Goal: Task Accomplishment & Management: Manage account settings

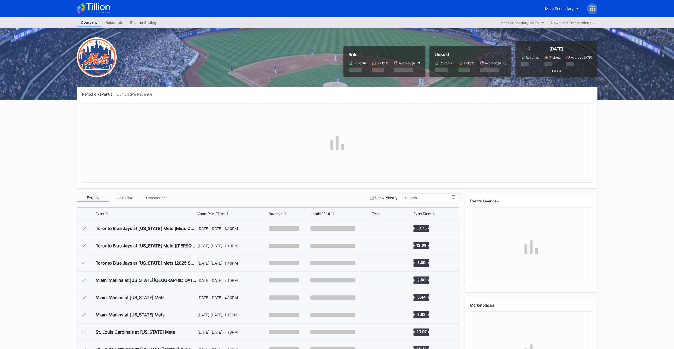
scroll to position [1278, 0]
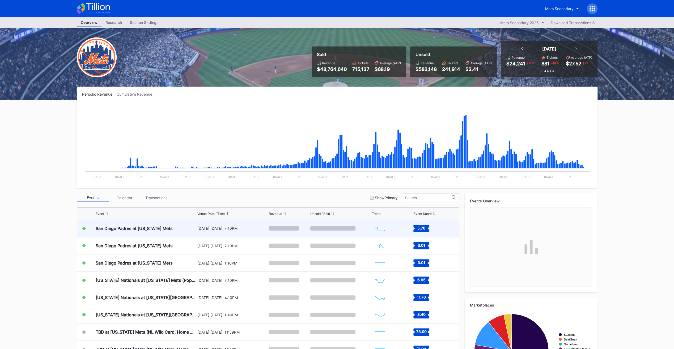
click at [201, 232] on div "[DATE] [DATE], 7:10PM" at bounding box center [232, 228] width 70 height 17
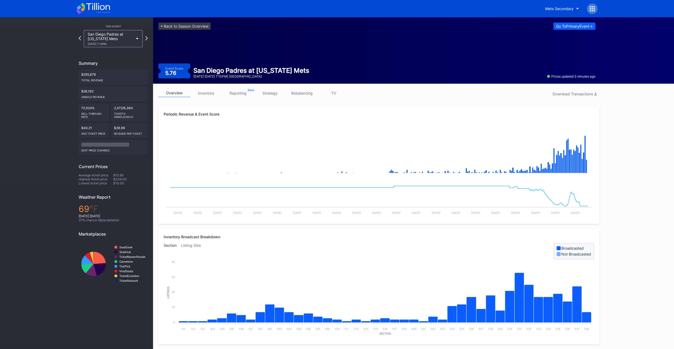
click at [213, 94] on link "inventory" at bounding box center [206, 93] width 32 height 8
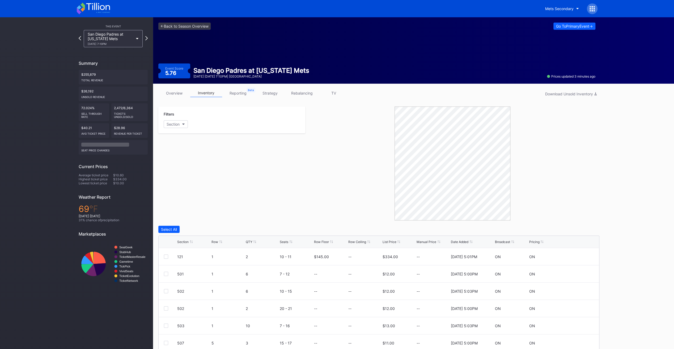
click at [251, 240] on div "QTY" at bounding box center [248, 242] width 7 height 4
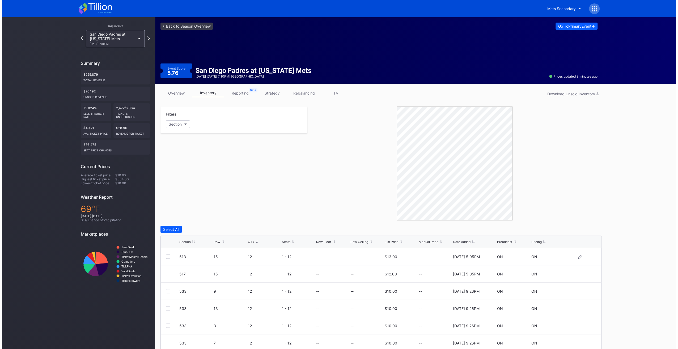
scroll to position [52, 0]
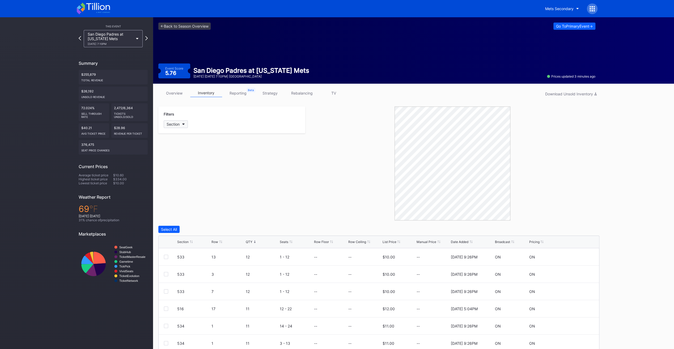
click at [176, 122] on div "Section" at bounding box center [173, 124] width 13 height 5
click at [181, 153] on div "121" at bounding box center [179, 153] width 6 height 5
drag, startPoint x: 184, startPoint y: 161, endPoint x: 275, endPoint y: 174, distance: 91.8
click at [184, 162] on div "122" at bounding box center [195, 163] width 62 height 10
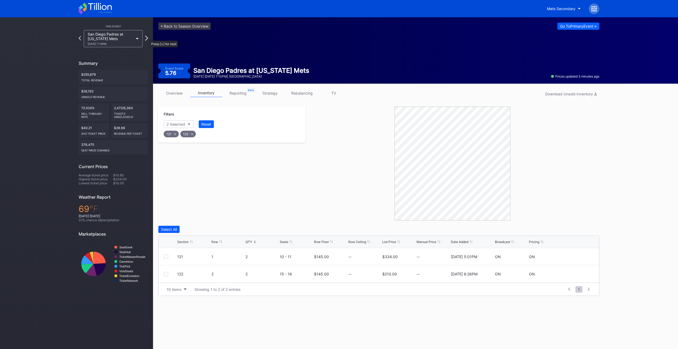
click at [147, 38] on icon at bounding box center [146, 38] width 3 height 5
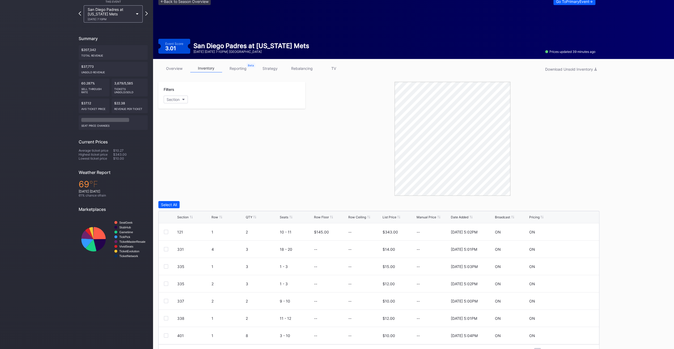
scroll to position [38, 0]
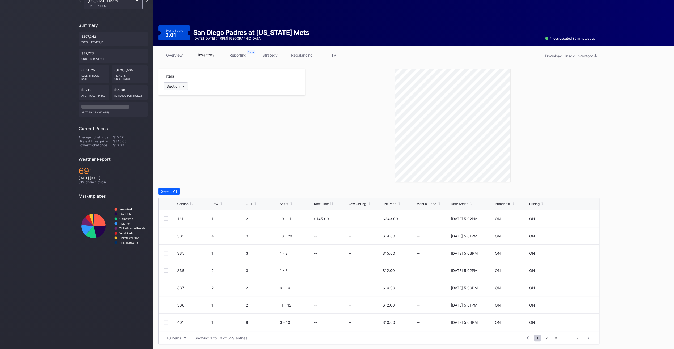
click at [176, 84] on div "Section" at bounding box center [173, 86] width 13 height 5
click at [190, 116] on div "121" at bounding box center [195, 116] width 62 height 10
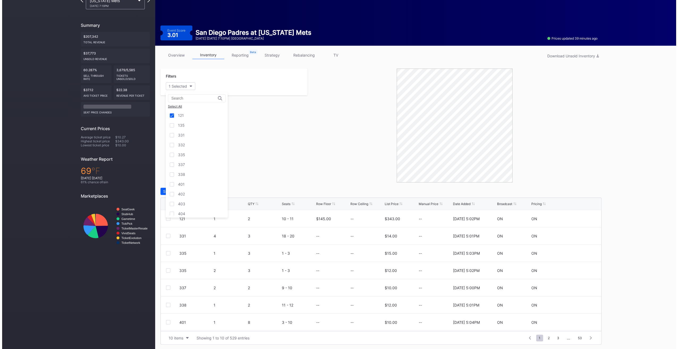
scroll to position [0, 0]
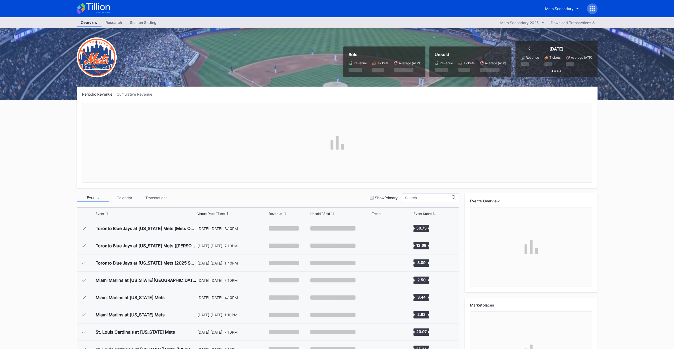
scroll to position [1278, 0]
